Goal: Browse casually: Explore the website without a specific task or goal

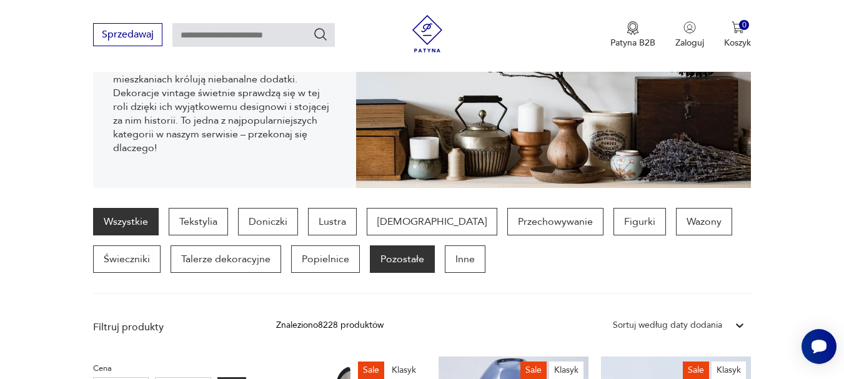
click at [370, 257] on p "Pozostałe" at bounding box center [402, 259] width 65 height 27
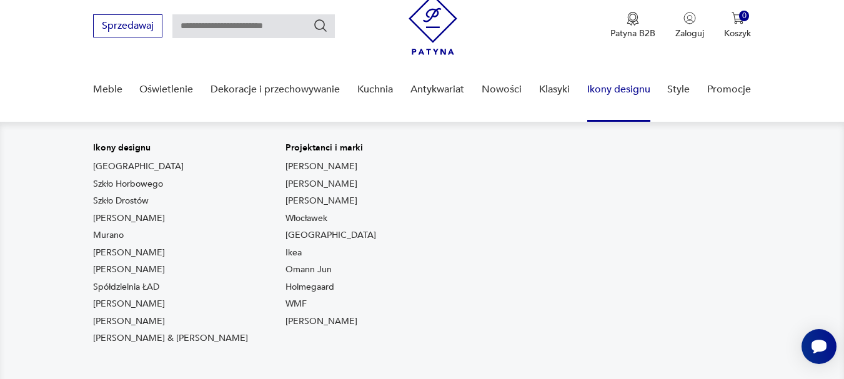
scroll to position [62, 0]
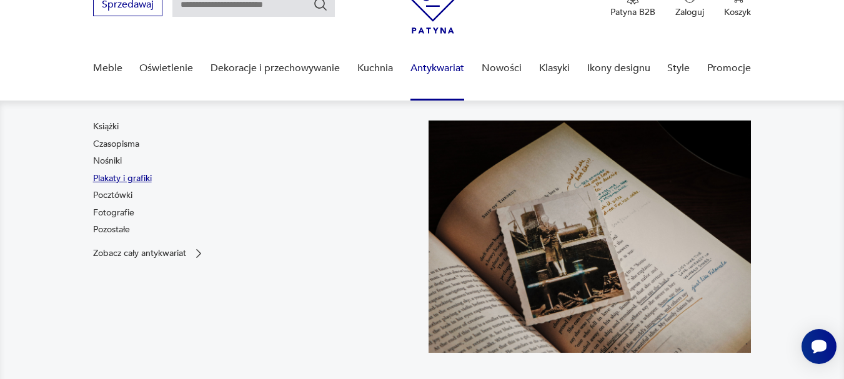
click at [146, 178] on link "Plakaty i grafiki" at bounding box center [122, 178] width 59 height 12
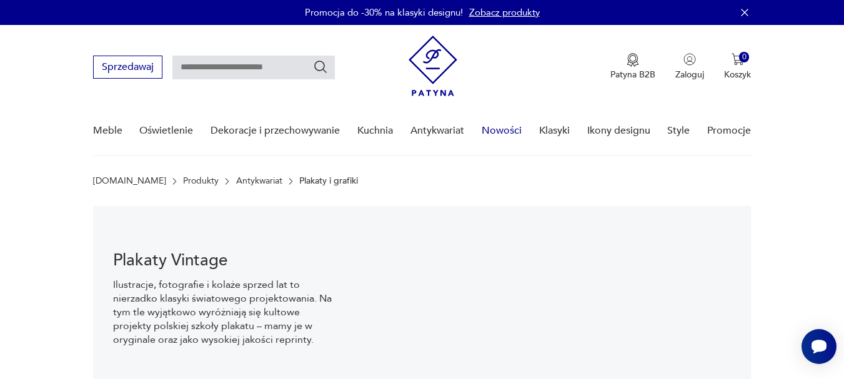
click at [509, 131] on link "Nowości" at bounding box center [502, 131] width 40 height 48
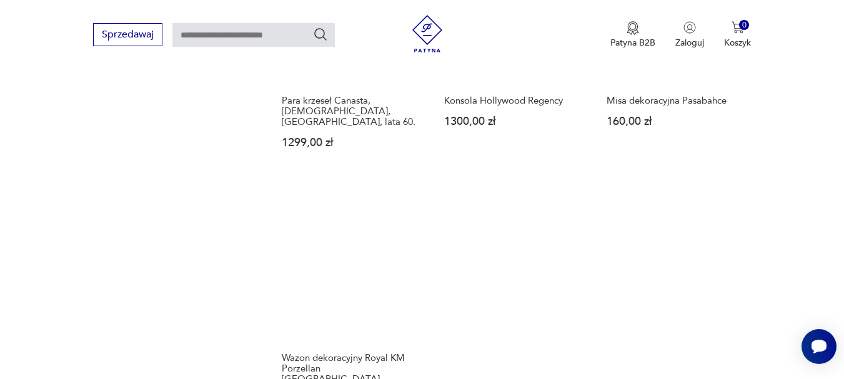
scroll to position [1661, 0]
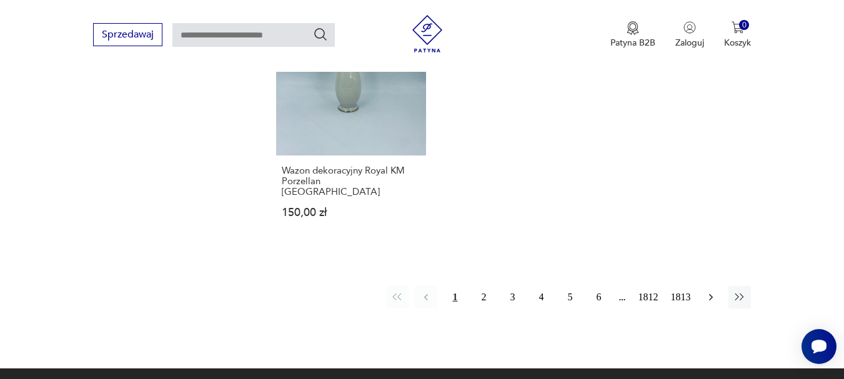
click at [712, 294] on icon "button" at bounding box center [711, 297] width 4 height 7
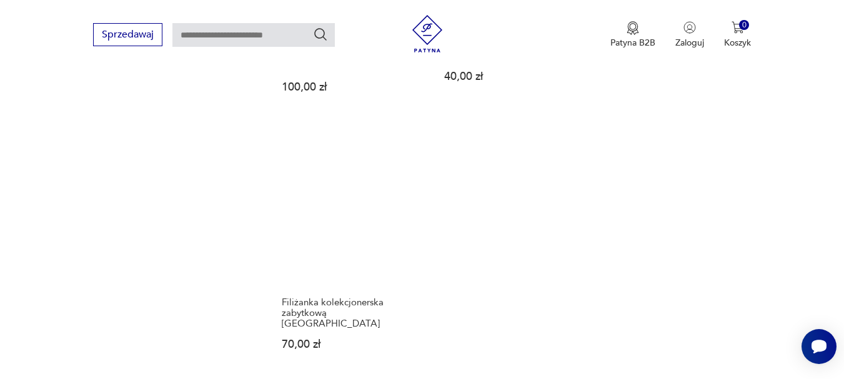
scroll to position [1661, 0]
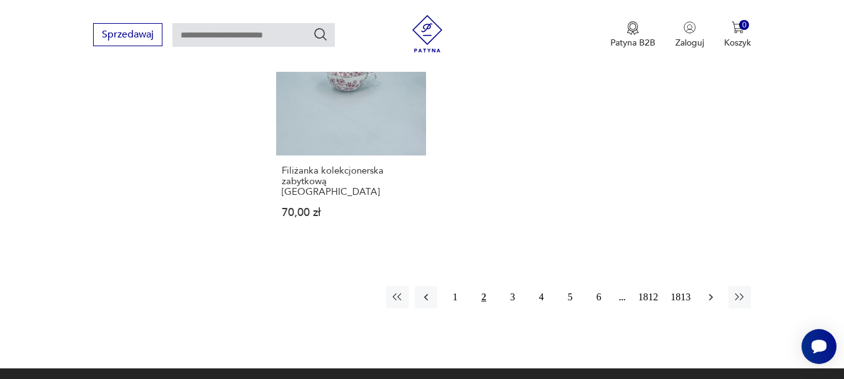
click at [711, 291] on icon "button" at bounding box center [711, 297] width 12 height 12
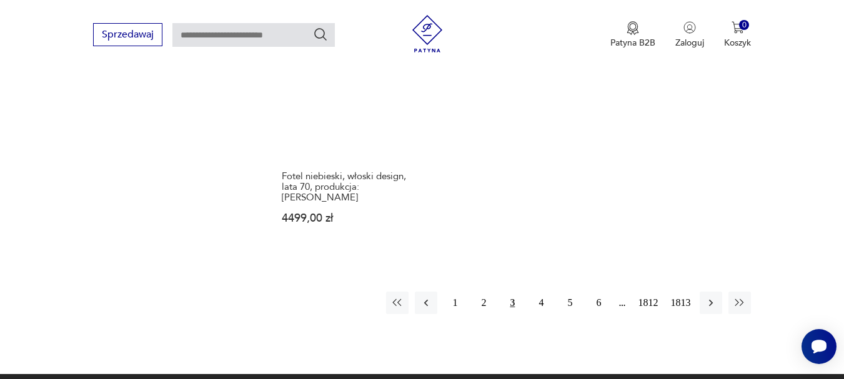
scroll to position [1724, 0]
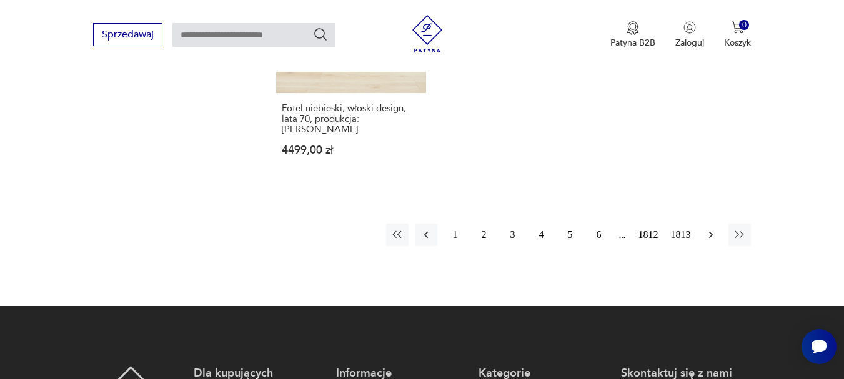
click at [707, 229] on icon "button" at bounding box center [711, 235] width 12 height 12
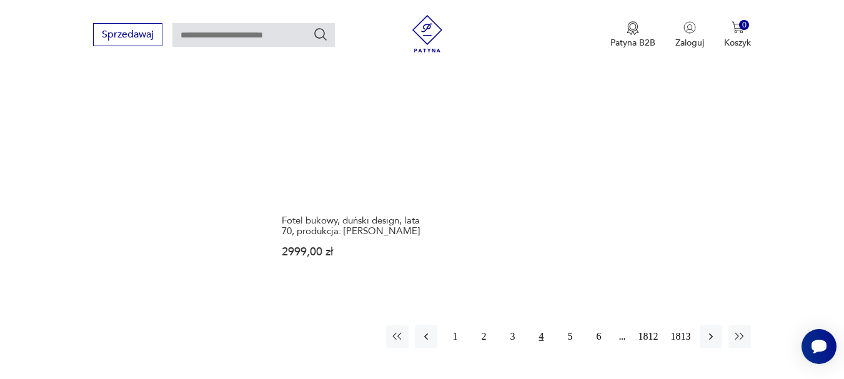
scroll to position [1661, 0]
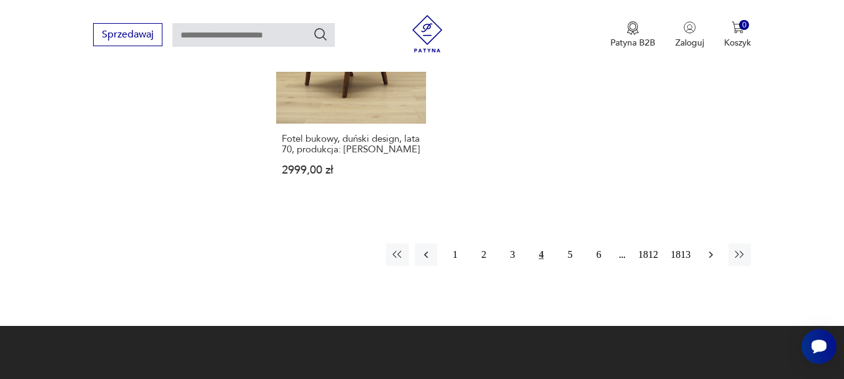
click at [710, 249] on icon "button" at bounding box center [711, 255] width 12 height 12
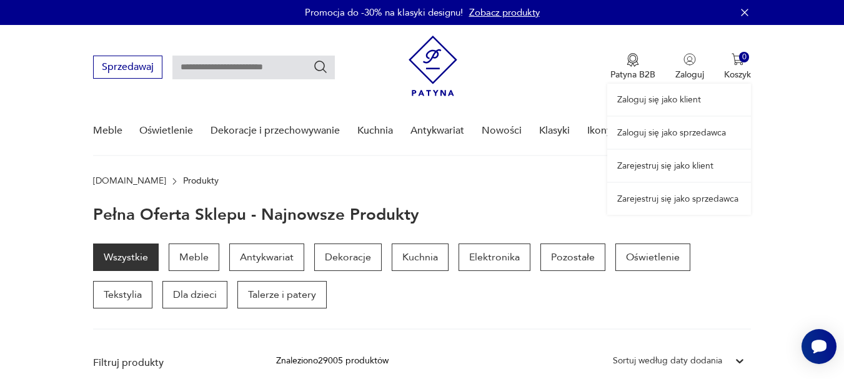
click at [706, 134] on link "Zaloguj się jako sprzedawca" at bounding box center [679, 133] width 144 height 32
